Goal: Find specific page/section: Find specific page/section

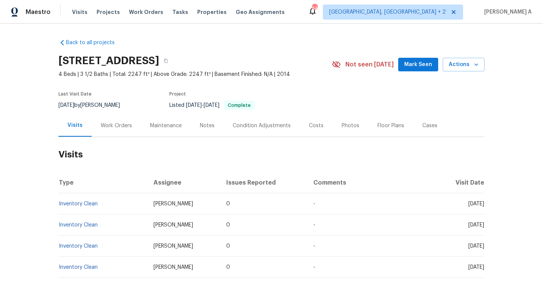
click at [110, 131] on div "Work Orders" at bounding box center [116, 125] width 49 height 22
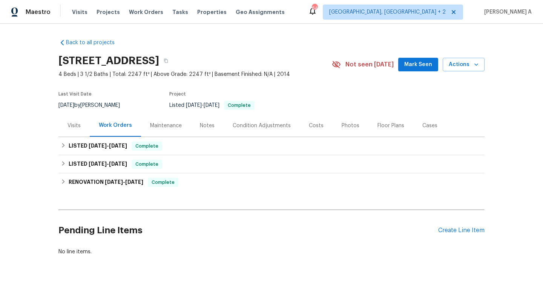
click at [84, 118] on div "Visits" at bounding box center [73, 125] width 31 height 22
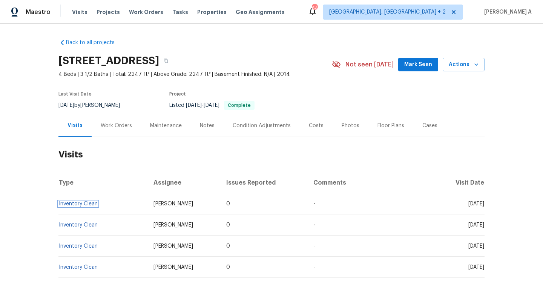
click at [88, 203] on link "Inventory Clean" at bounding box center [78, 203] width 39 height 5
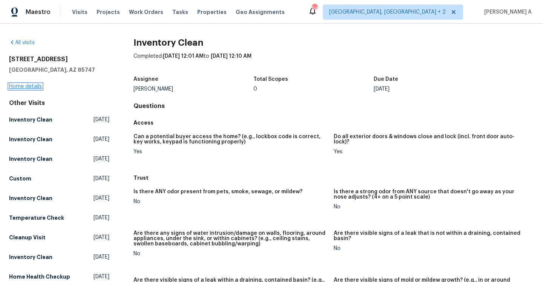
click at [32, 86] on link "Home details" at bounding box center [25, 86] width 33 height 5
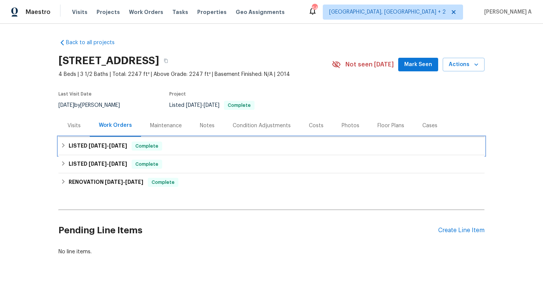
click at [89, 144] on span "[DATE]" at bounding box center [98, 145] width 18 height 5
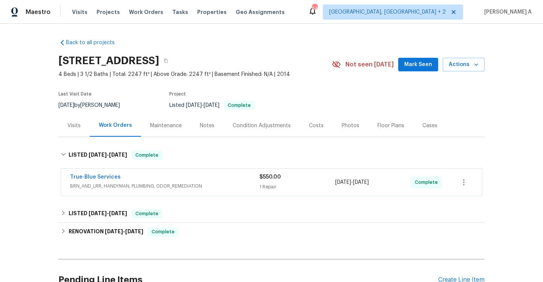
click at [121, 167] on div "True-Blue Services BRN_AND_LRR, HANDYMAN, PLUMBING, ODOR_REMEDIATION $550.00 1 …" at bounding box center [271, 182] width 426 height 31
click at [146, 188] on span "BRN_AND_LRR, HANDYMAN, PLUMBING, ODOR_REMEDIATION" at bounding box center [164, 186] width 189 height 8
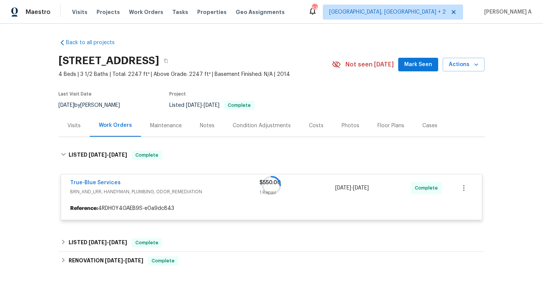
scroll to position [27, 0]
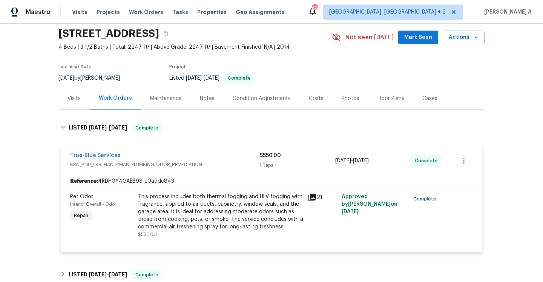
click at [148, 160] on div "True-Blue Services" at bounding box center [164, 156] width 189 height 9
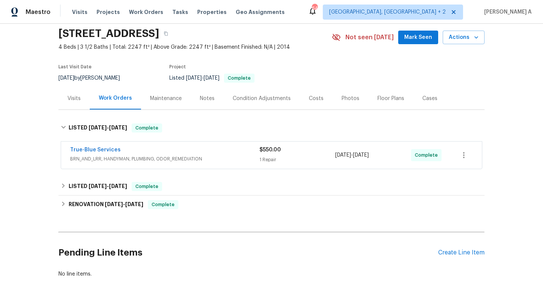
click at [93, 109] on div "Work Orders" at bounding box center [115, 98] width 51 height 22
click at [81, 104] on div "Visits" at bounding box center [73, 98] width 31 height 22
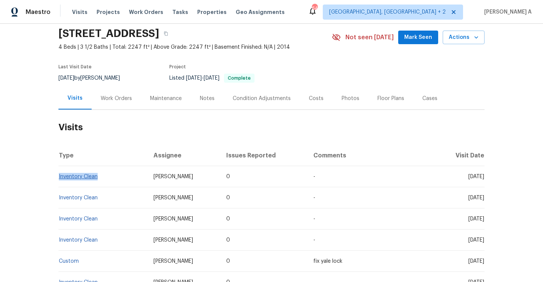
drag, startPoint x: 103, startPoint y: 177, endPoint x: 58, endPoint y: 176, distance: 44.1
click at [58, 176] on td "Inventory Clean" at bounding box center [102, 176] width 89 height 21
copy link "Inventory Clean"
click at [109, 93] on div "Work Orders" at bounding box center [116, 98] width 49 height 22
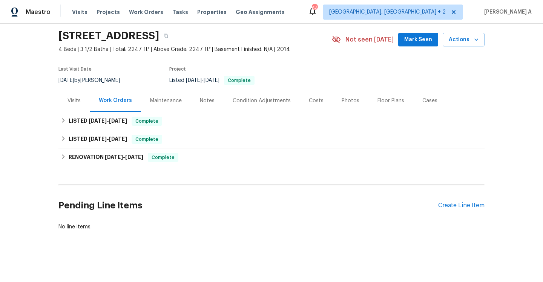
scroll to position [25, 0]
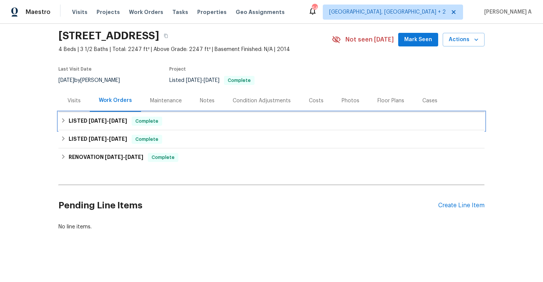
click at [117, 123] on h6 "LISTED [DATE] - [DATE]" at bounding box center [98, 120] width 58 height 9
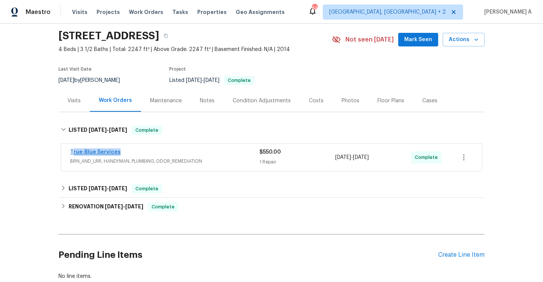
drag, startPoint x: 121, startPoint y: 153, endPoint x: 72, endPoint y: 151, distance: 49.4
click at [72, 151] on div "True-Blue Services" at bounding box center [164, 152] width 189 height 9
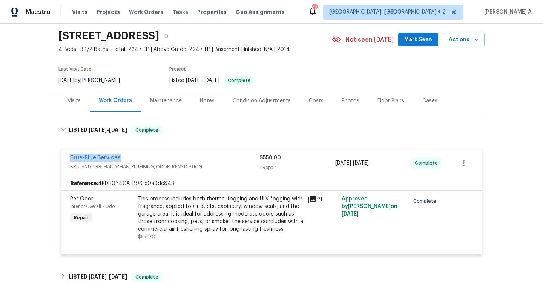
copy link "True-Blue Services"
click at [79, 106] on div "Visits" at bounding box center [73, 100] width 31 height 22
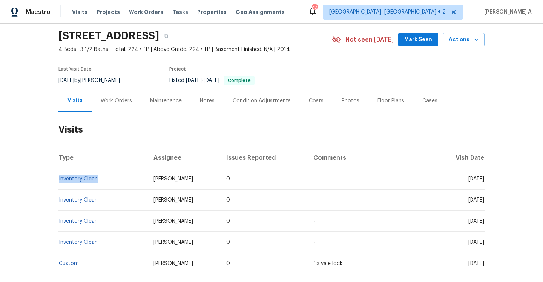
drag, startPoint x: 103, startPoint y: 184, endPoint x: 58, endPoint y: 179, distance: 44.4
click at [58, 179] on td "Inventory Clean" at bounding box center [102, 178] width 89 height 21
copy link "Inventory Clean"
